Goal: Find specific page/section: Find specific page/section

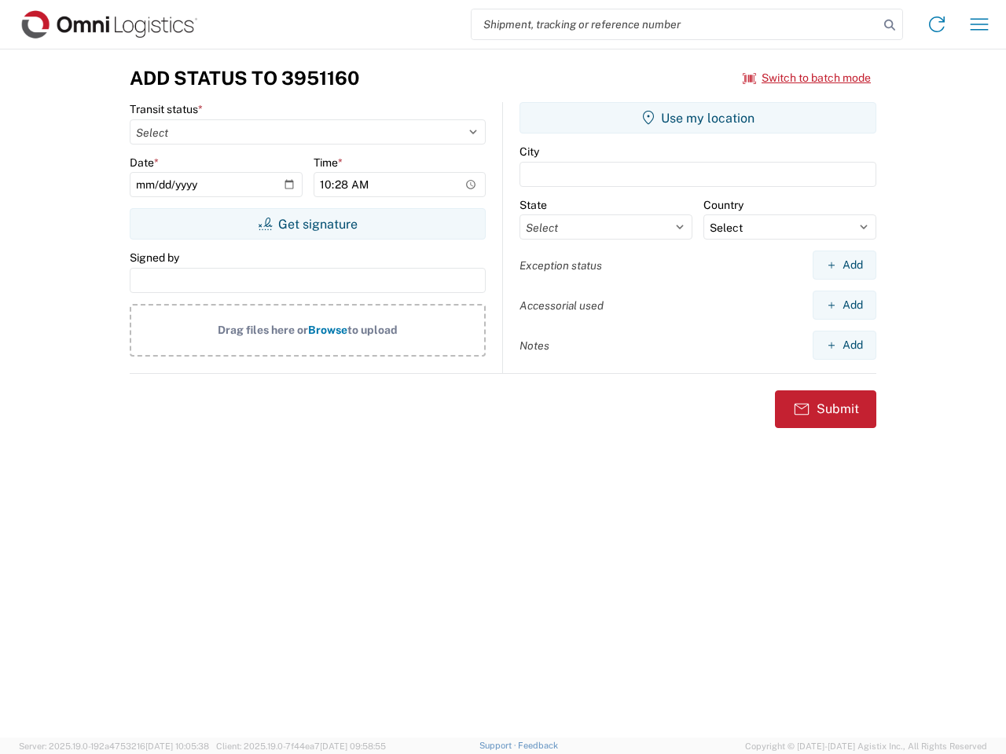
click at [675, 24] on input "search" at bounding box center [675, 24] width 407 height 30
click at [890, 25] on icon at bounding box center [890, 25] width 22 height 22
click at [937, 24] on icon at bounding box center [936, 24] width 25 height 25
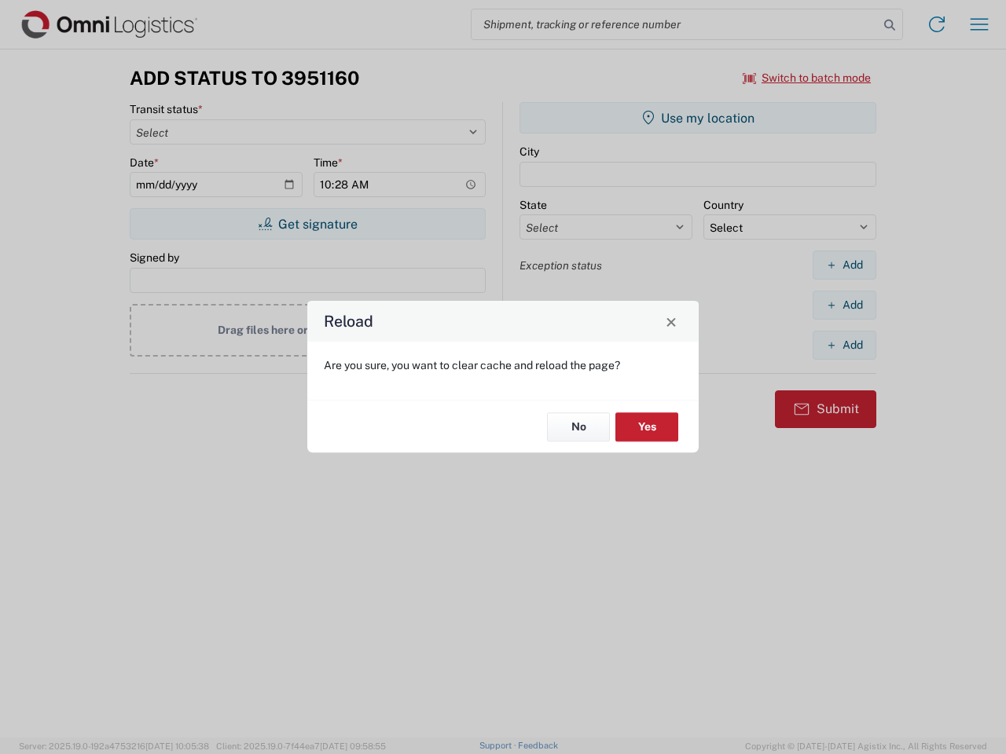
click at [807, 78] on div "Reload Are you sure, you want to clear cache and reload the page? No Yes" at bounding box center [503, 377] width 1006 height 754
click at [307, 224] on div "Reload Are you sure, you want to clear cache and reload the page? No Yes" at bounding box center [503, 377] width 1006 height 754
click at [698, 118] on div "Reload Are you sure, you want to clear cache and reload the page? No Yes" at bounding box center [503, 377] width 1006 height 754
click at [844, 265] on div "Reload Are you sure, you want to clear cache and reload the page? No Yes" at bounding box center [503, 377] width 1006 height 754
click at [844, 305] on div "Reload Are you sure, you want to clear cache and reload the page? No Yes" at bounding box center [503, 377] width 1006 height 754
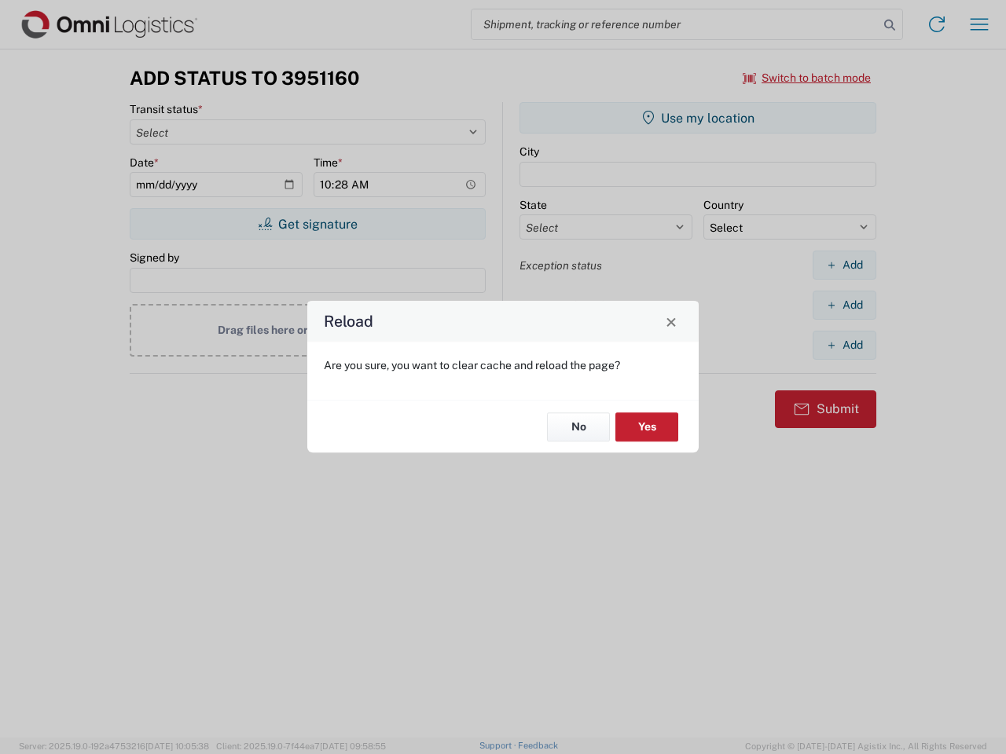
click at [844, 345] on div "Reload Are you sure, you want to clear cache and reload the page? No Yes" at bounding box center [503, 377] width 1006 height 754
